Goal: Information Seeking & Learning: Learn about a topic

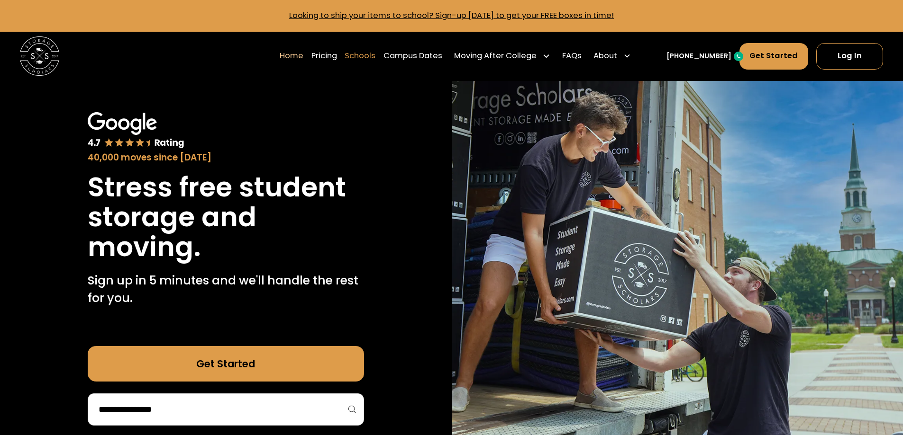
click at [375, 57] on link "Schools" at bounding box center [359, 55] width 31 height 27
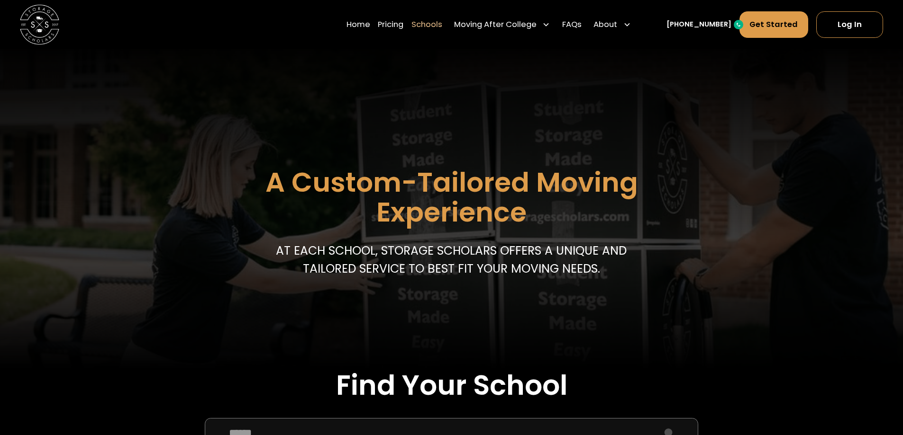
scroll to position [142, 0]
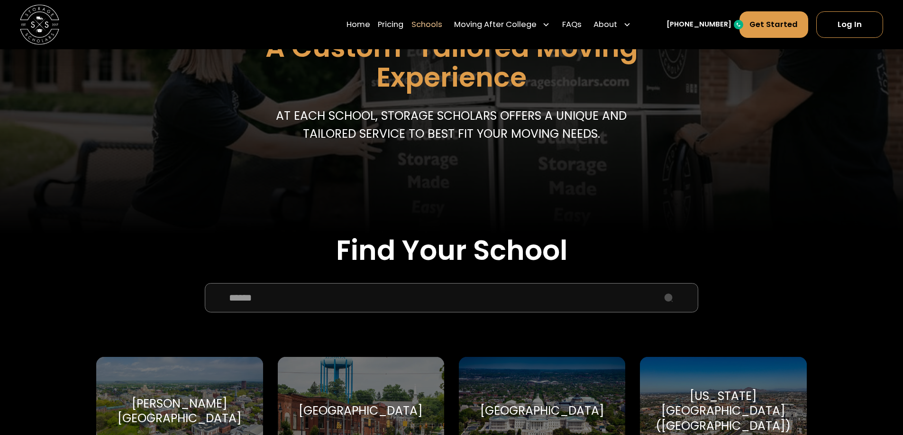
click at [392, 305] on input "School Select Form" at bounding box center [451, 297] width 493 height 29
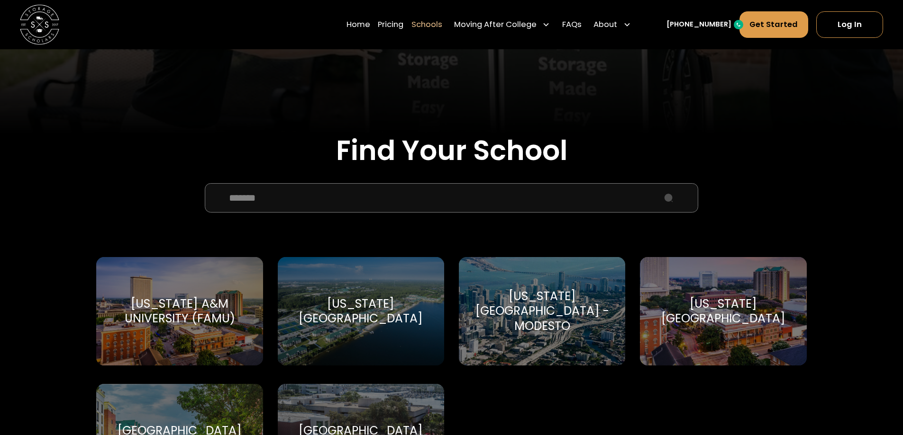
scroll to position [284, 0]
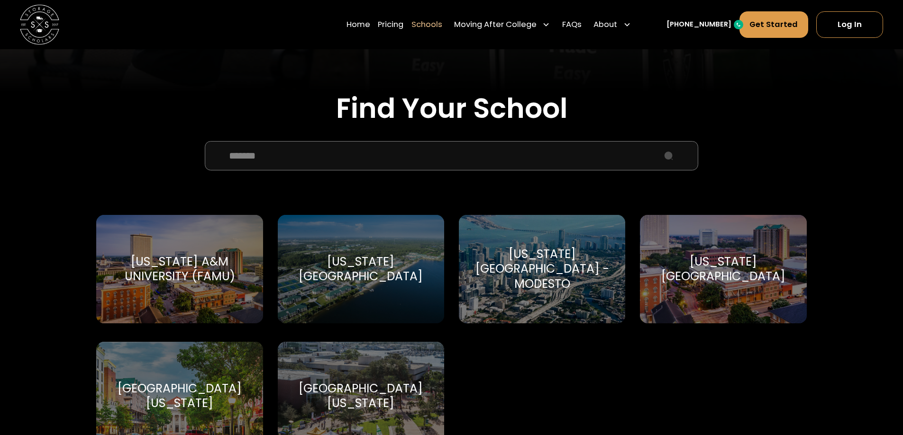
type input "*******"
click at [590, 295] on div "Florida International University - Modesto Florida International University-Mod…" at bounding box center [542, 269] width 166 height 109
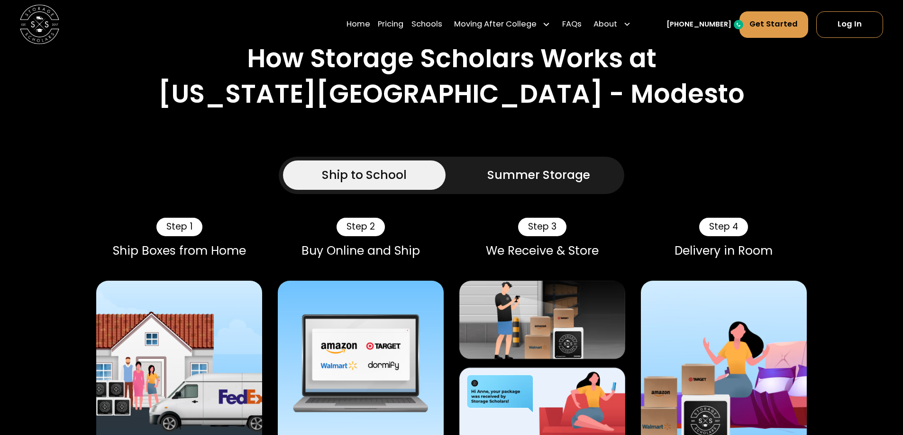
scroll to position [663, 0]
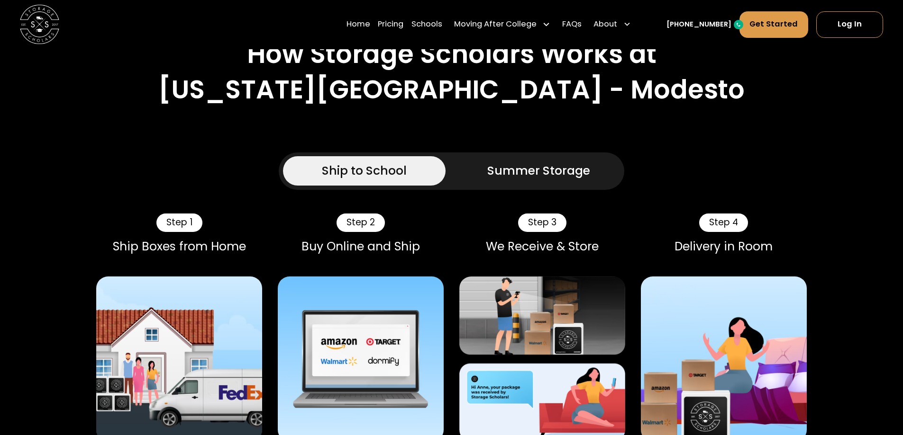
click at [543, 162] on div "Summer Storage" at bounding box center [538, 171] width 103 height 18
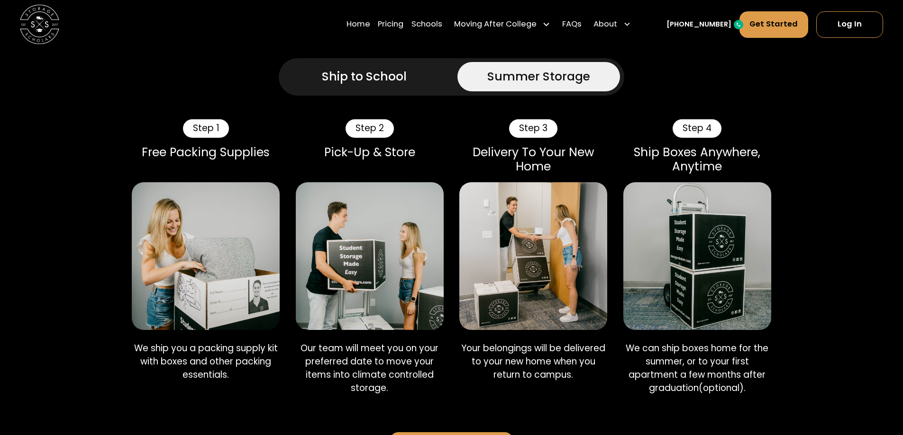
scroll to position [758, 0]
